Goal: Entertainment & Leisure: Consume media (video, audio)

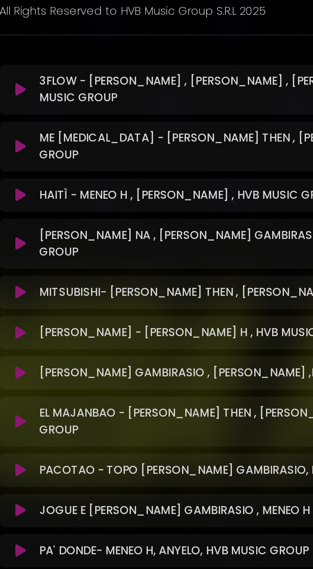
scroll to position [88, 0]
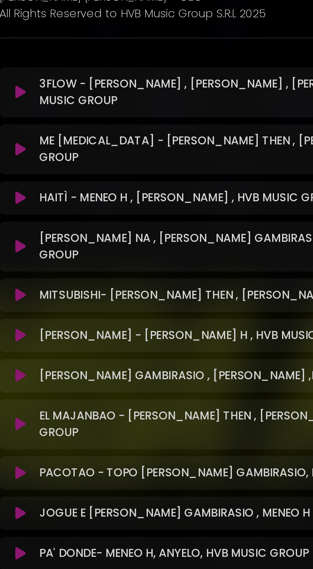
click at [58, 157] on icon at bounding box center [57, 160] width 5 height 6
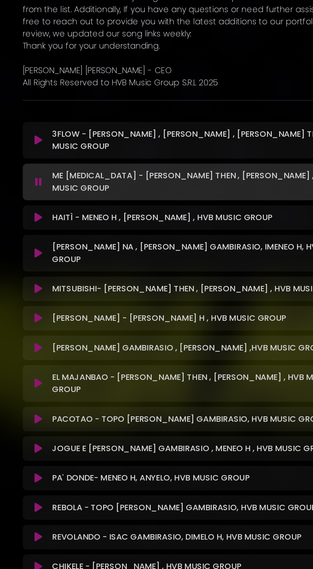
click at [53, 157] on button at bounding box center [58, 160] width 12 height 6
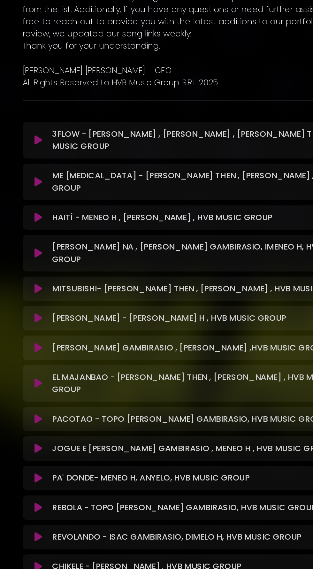
click at [57, 180] on icon at bounding box center [57, 183] width 5 height 6
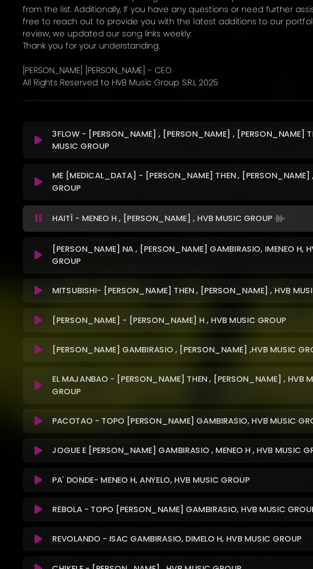
click at [54, 180] on button at bounding box center [58, 183] width 12 height 6
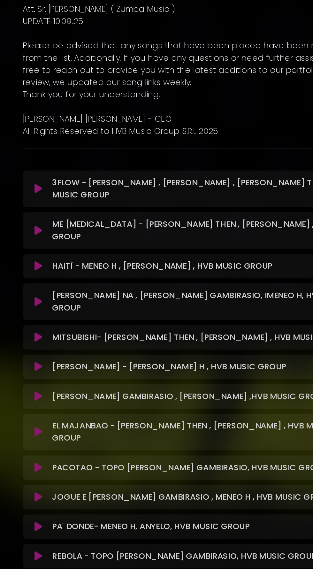
scroll to position [0, 0]
